Goal: Task Accomplishment & Management: Complete application form

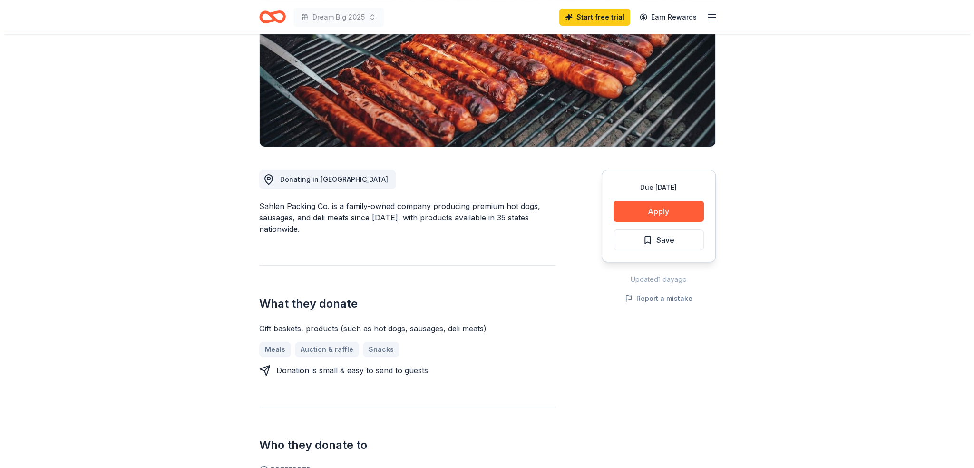
scroll to position [143, 0]
click at [634, 211] on button "Apply" at bounding box center [655, 210] width 90 height 21
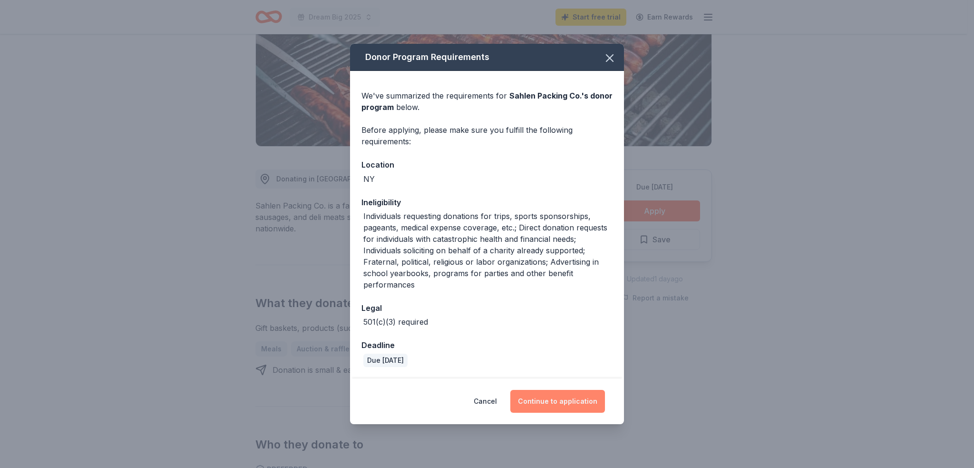
click at [538, 403] on button "Continue to application" at bounding box center [558, 401] width 95 height 23
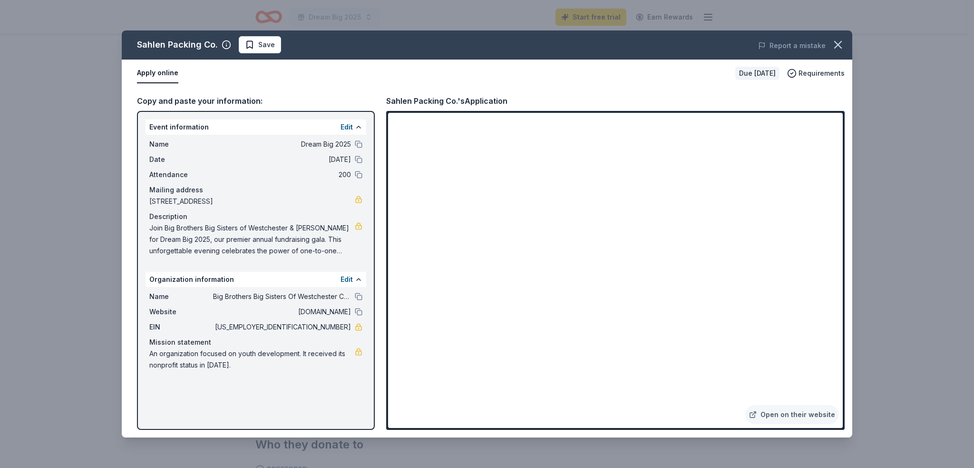
click at [156, 73] on button "Apply online" at bounding box center [157, 73] width 41 height 20
drag, startPoint x: 772, startPoint y: 72, endPoint x: 691, endPoint y: 94, distance: 83.3
click at [748, 78] on div "Due [DATE]" at bounding box center [758, 73] width 44 height 13
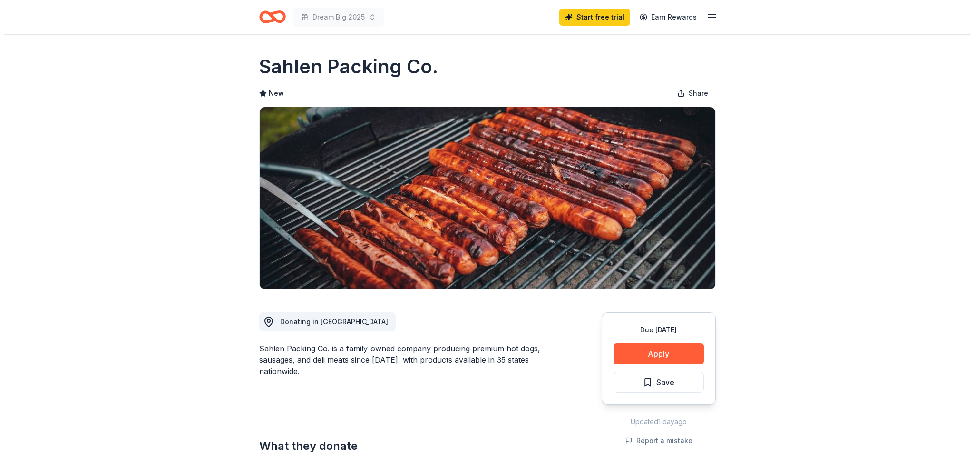
scroll to position [143, 0]
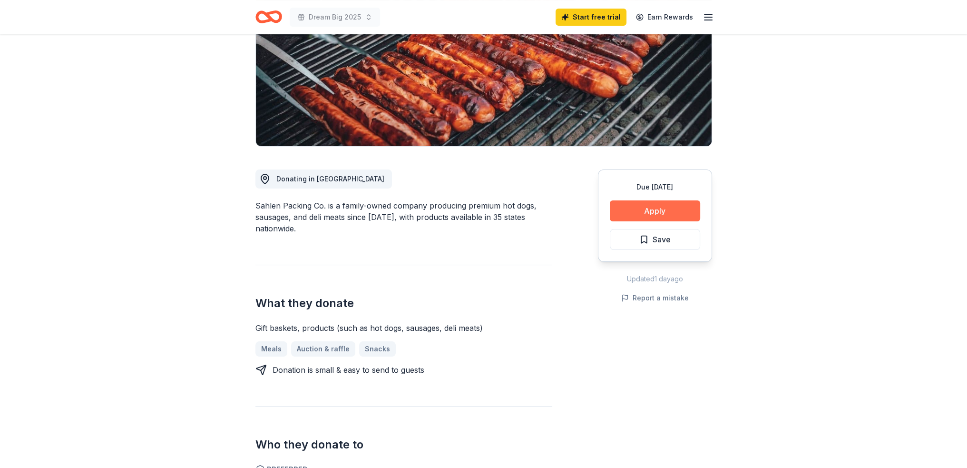
click at [666, 211] on button "Apply" at bounding box center [655, 210] width 90 height 21
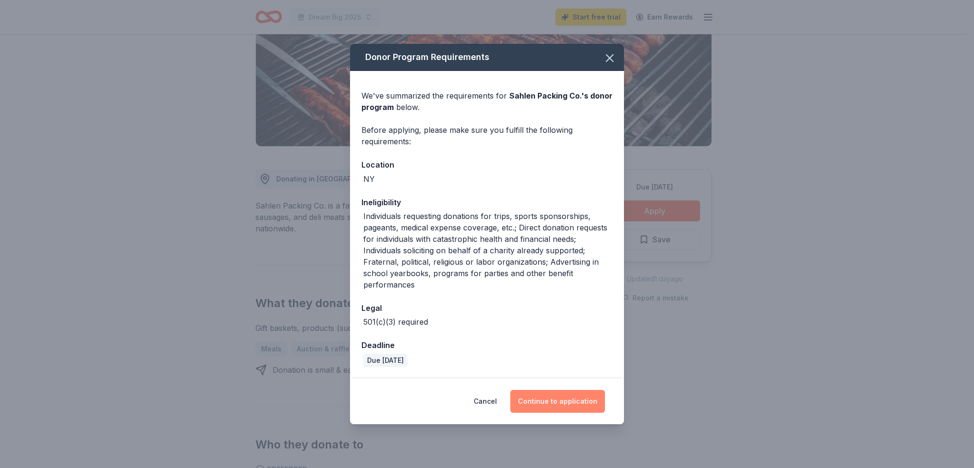
click at [577, 400] on button "Continue to application" at bounding box center [558, 401] width 95 height 23
